Goal: Navigation & Orientation: Find specific page/section

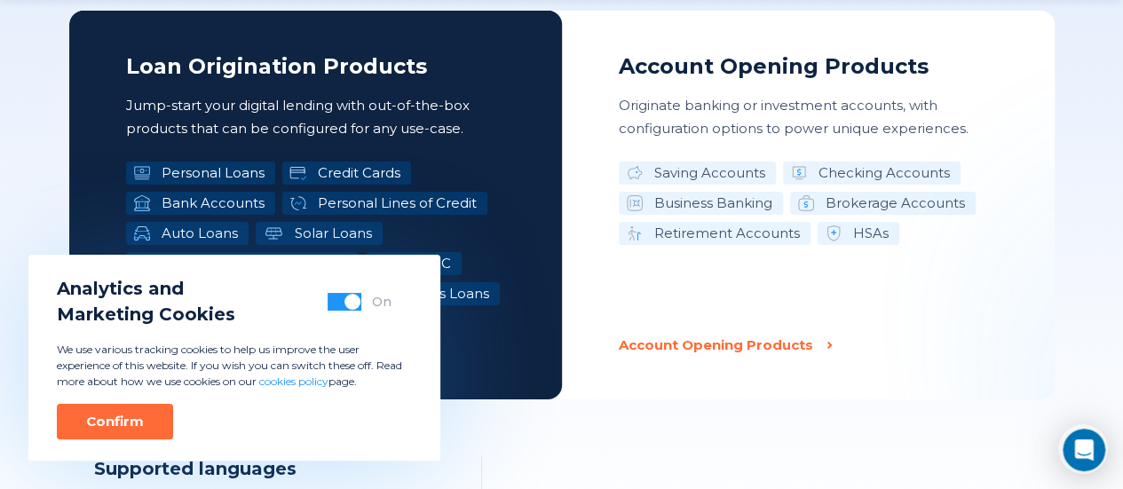
scroll to position [3315, 0]
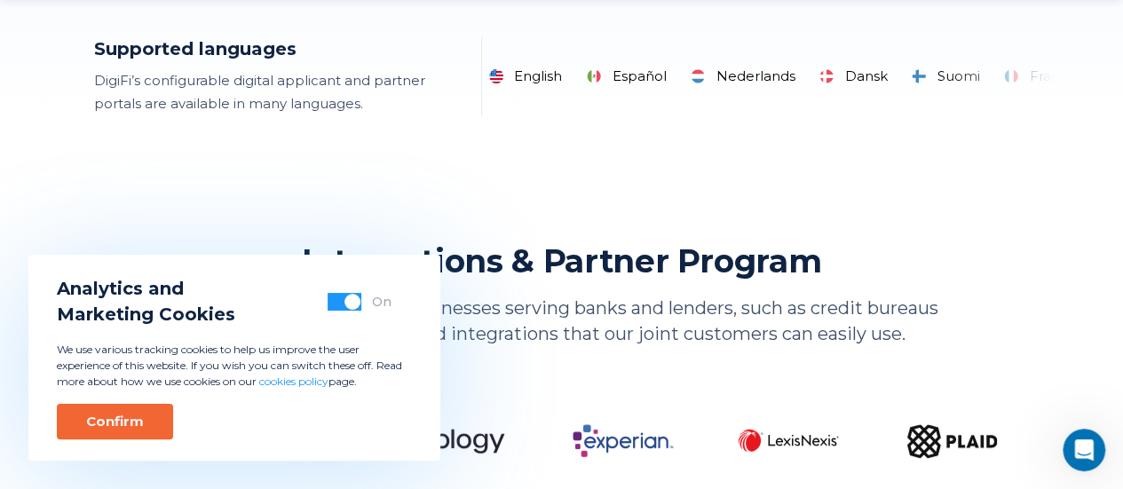
click at [122, 424] on div "Confirm" at bounding box center [115, 422] width 58 height 18
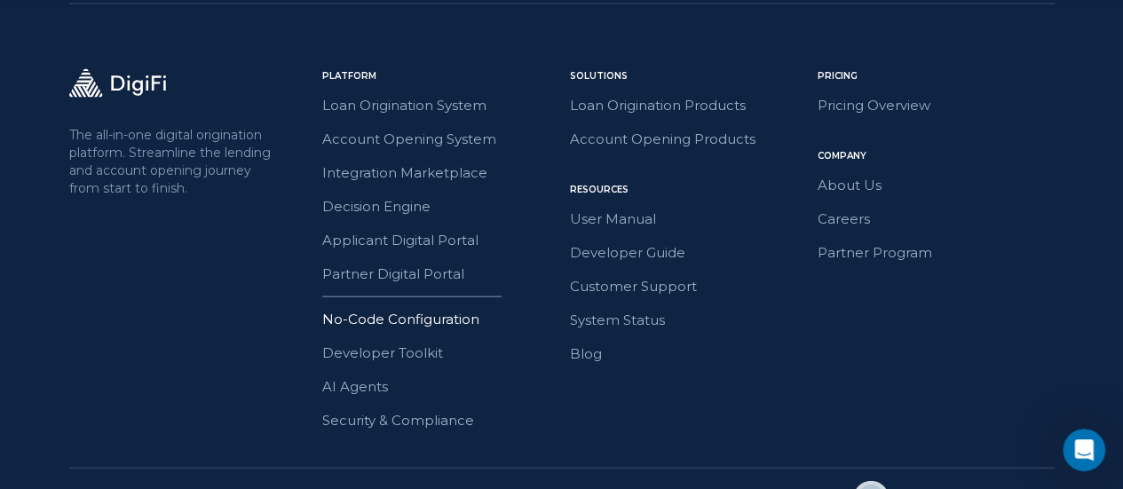
scroll to position [5270, 0]
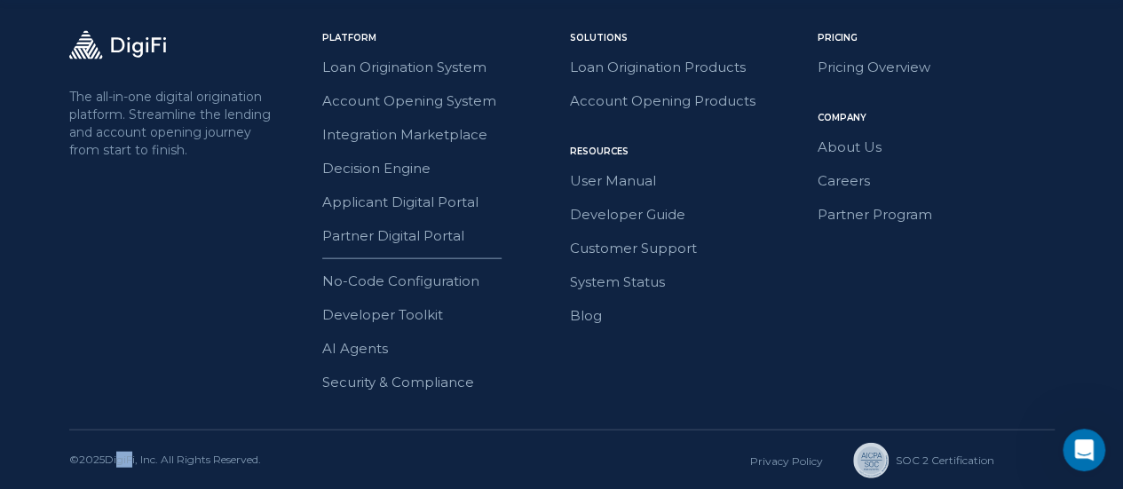
drag, startPoint x: 113, startPoint y: 459, endPoint x: 130, endPoint y: 459, distance: 16.9
click at [130, 459] on div "© 2025 DigiFi, Inc. All Rights Reserved." at bounding box center [165, 461] width 192 height 18
click at [105, 459] on div "© 2025 DigiFi, Inc. All Rights Reserved." at bounding box center [165, 461] width 192 height 18
drag, startPoint x: 110, startPoint y: 457, endPoint x: 139, endPoint y: 459, distance: 29.4
click at [139, 459] on div "© 2025 DigiFi, Inc. All Rights Reserved." at bounding box center [165, 461] width 192 height 18
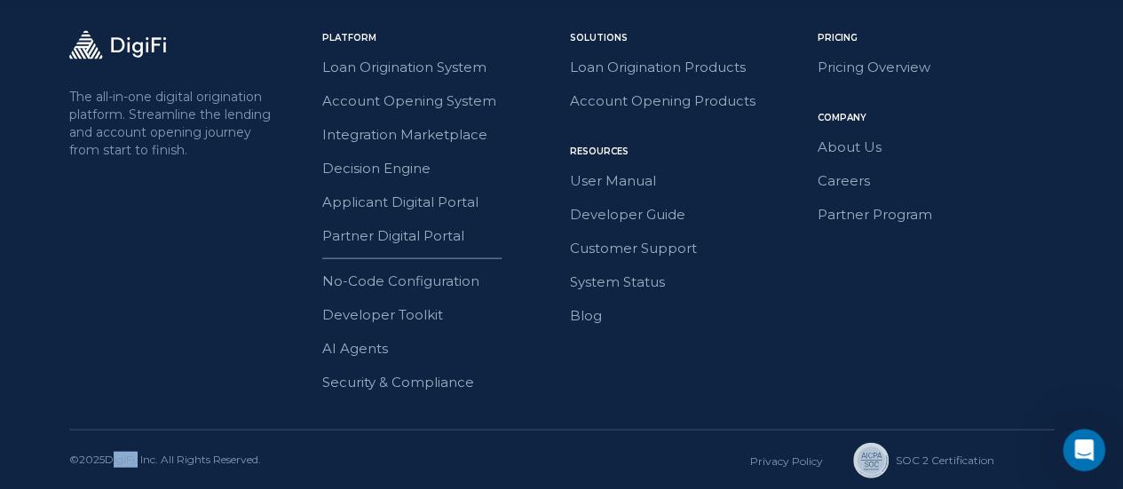
copy div "DigiFi"
click at [127, 455] on div "© 2025 DigiFi, Inc. All Rights Reserved." at bounding box center [165, 461] width 192 height 18
drag, startPoint x: 110, startPoint y: 457, endPoint x: 163, endPoint y: 461, distance: 52.5
click at [163, 461] on div "© 2025 DigiFi, Inc. All Rights Reserved." at bounding box center [165, 461] width 192 height 18
copy div "DigiFi, Inc."
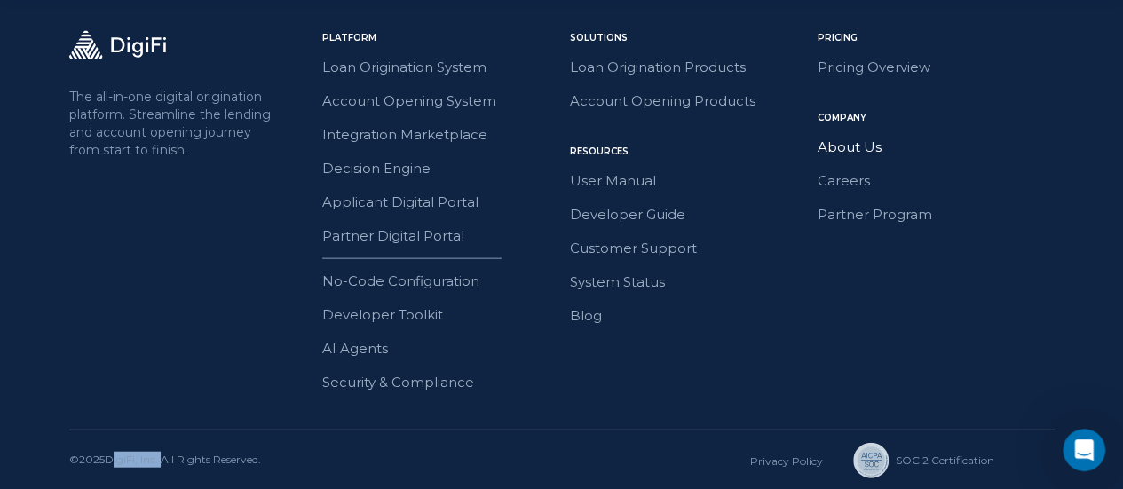
click at [830, 153] on link "About Us" at bounding box center [936, 147] width 237 height 23
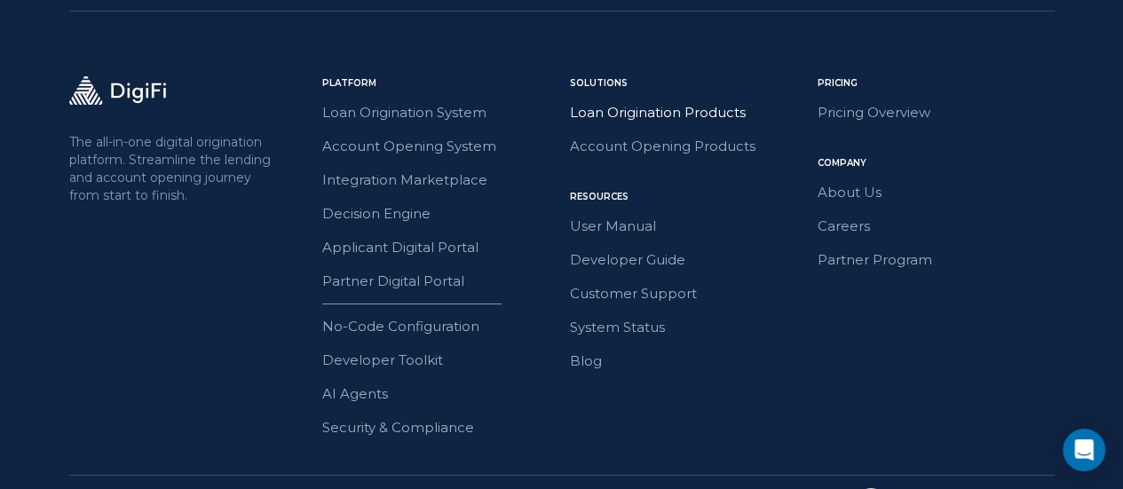
scroll to position [3090, 0]
